Goal: Complete application form

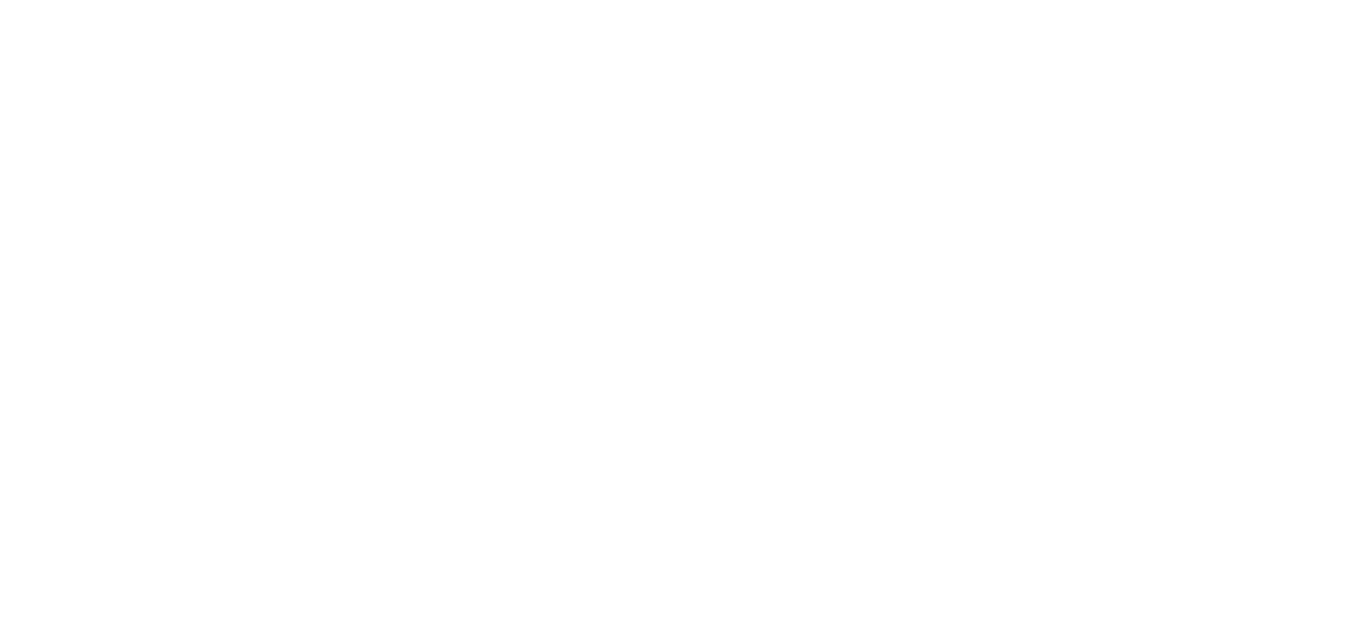
click at [0, 0] on html at bounding box center [0, 0] width 0 height 0
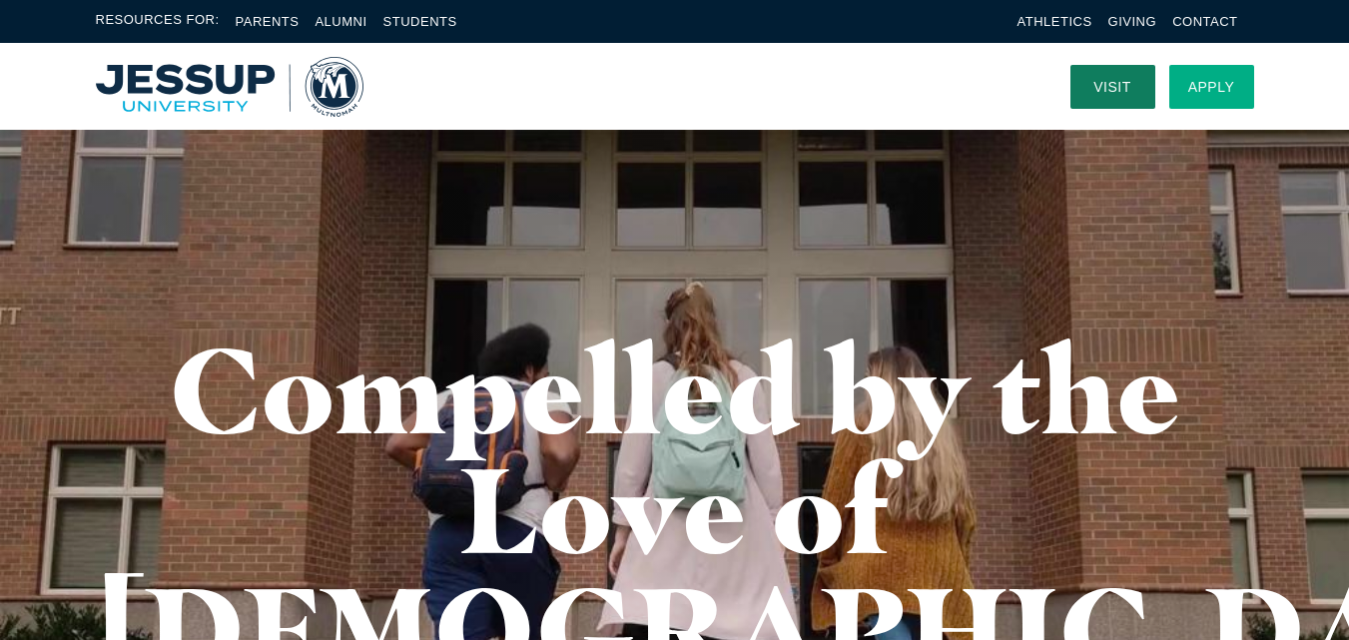
click at [1232, 91] on link "Apply" at bounding box center [1211, 87] width 85 height 44
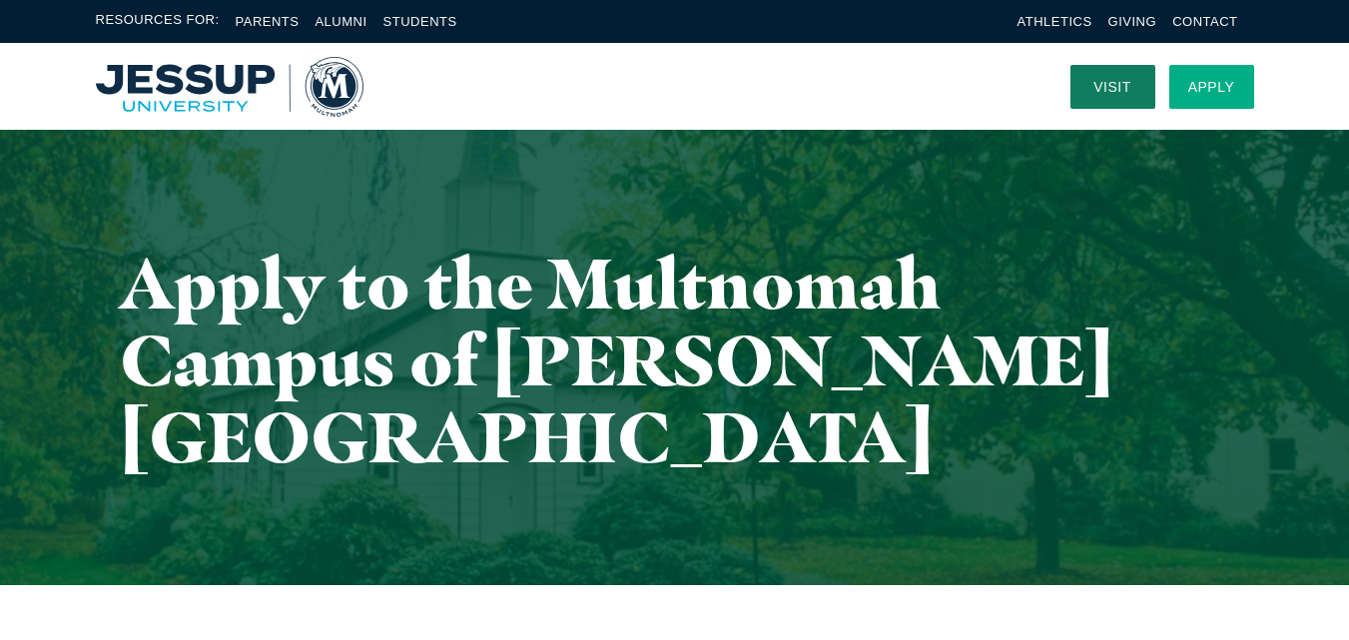
click at [1173, 89] on link "Apply" at bounding box center [1211, 87] width 85 height 44
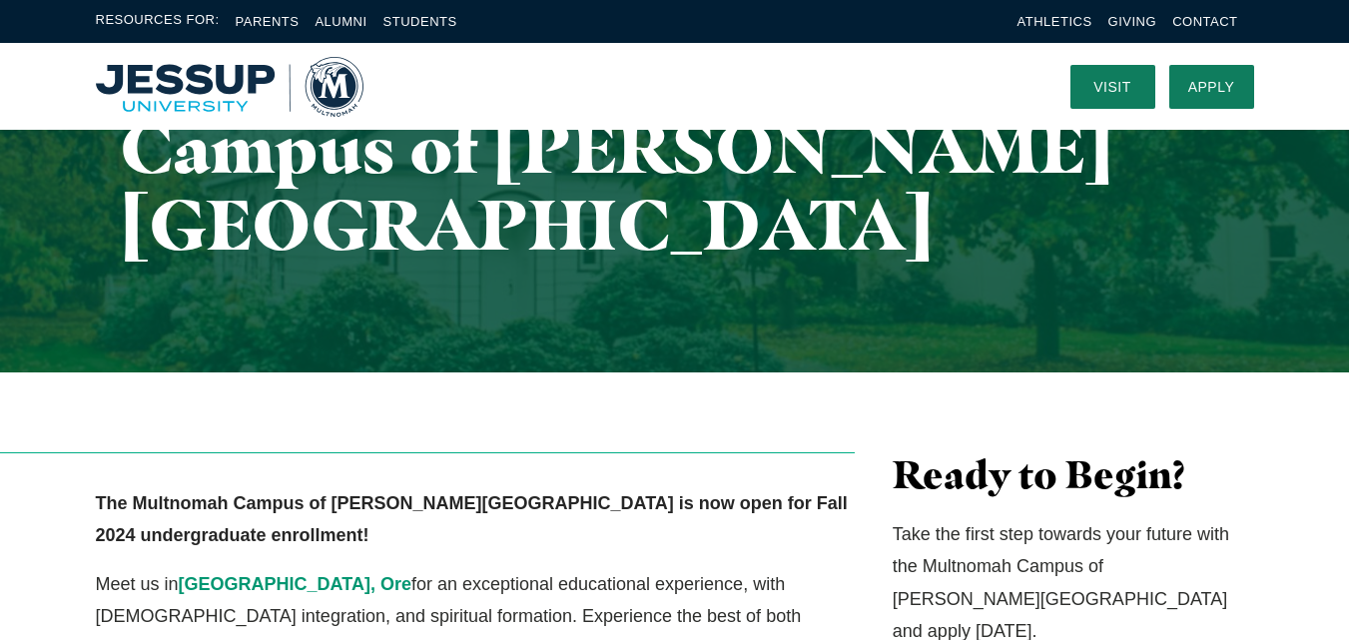
scroll to position [499, 0]
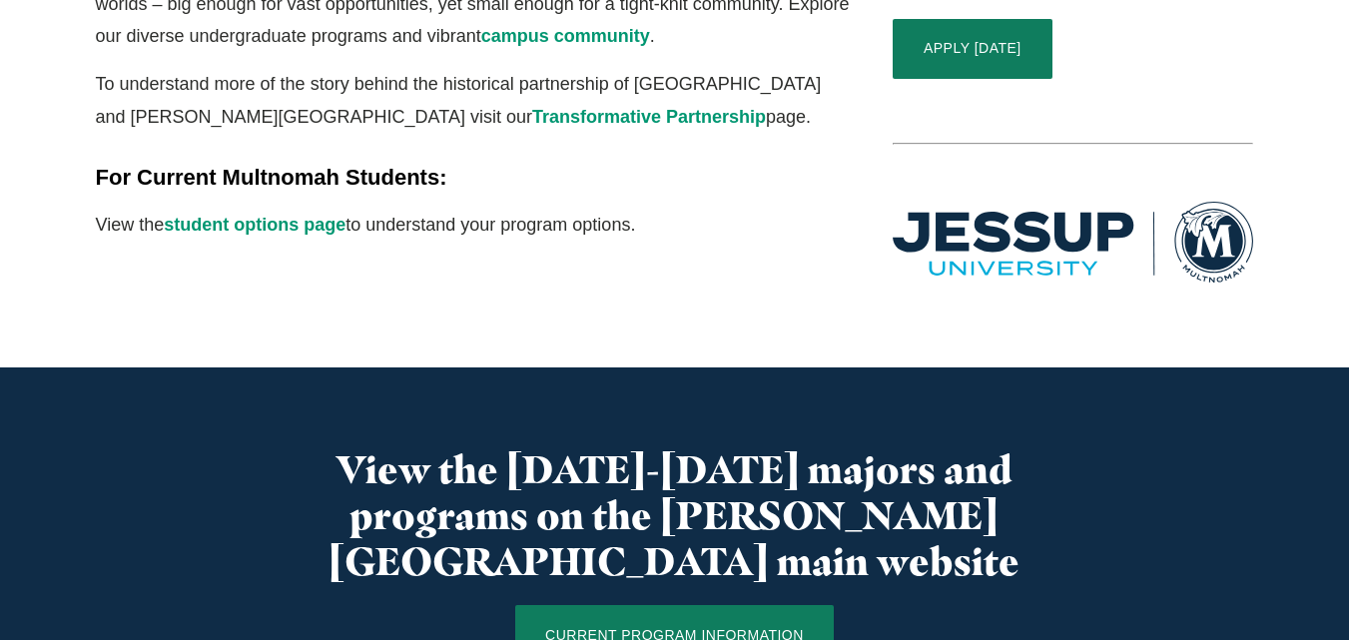
scroll to position [1198, 0]
